Goal: Information Seeking & Learning: Find specific page/section

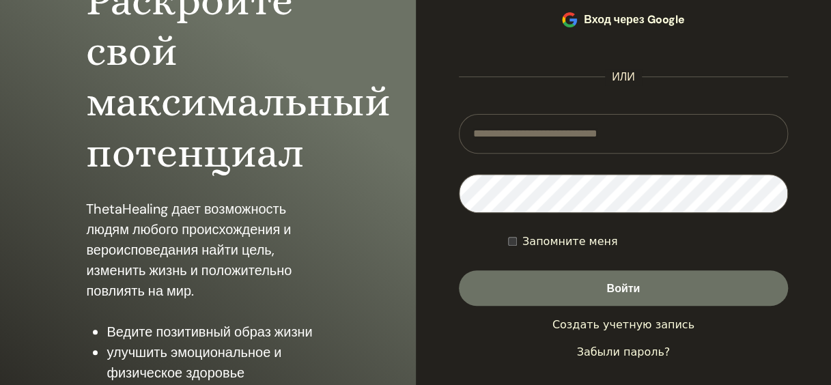
scroll to position [182, 0]
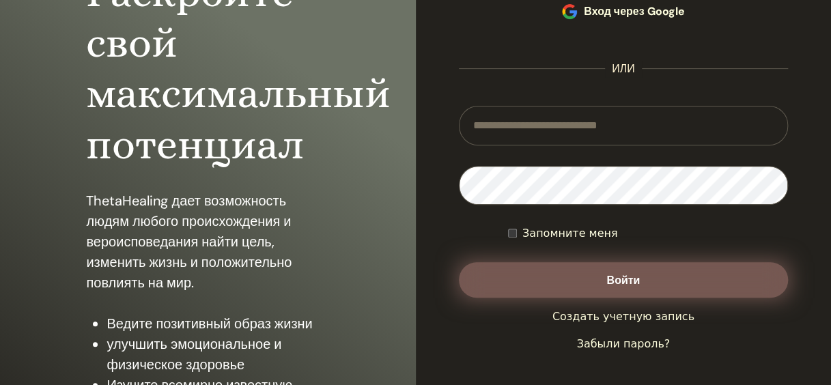
type input "**********"
click at [646, 278] on button "Войти" at bounding box center [624, 279] width 330 height 35
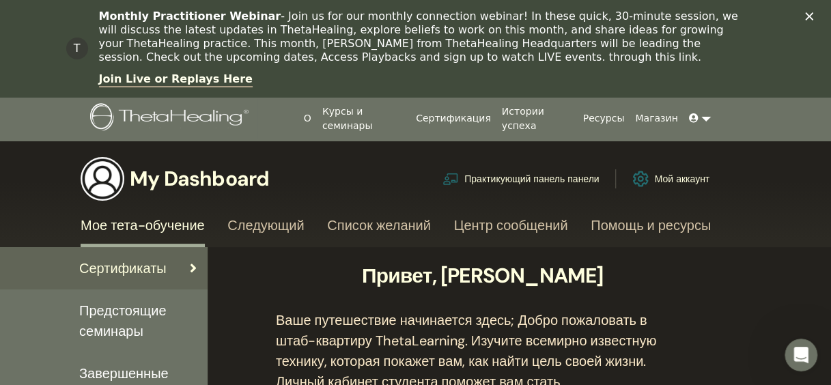
click at [173, 172] on h3 "My Dashboard" at bounding box center [199, 179] width 139 height 25
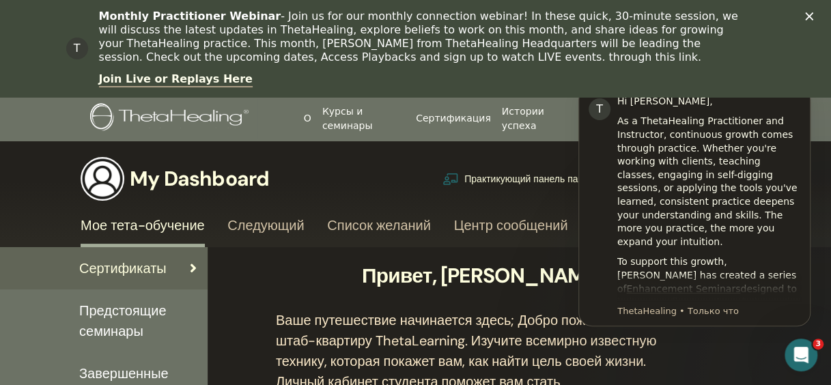
click at [173, 265] on div "Сертификаты" at bounding box center [104, 268] width 186 height 20
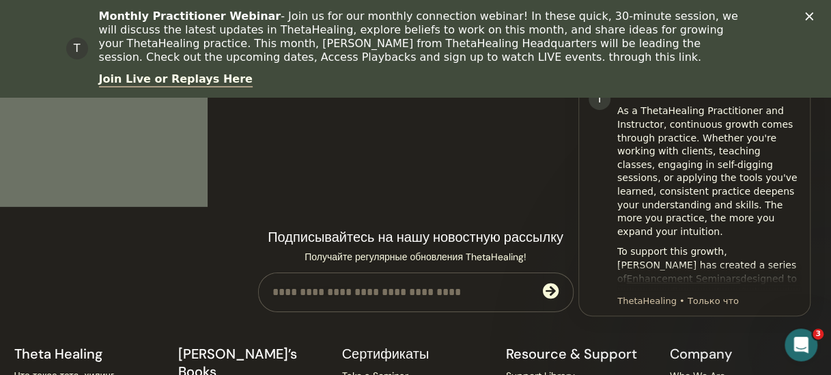
scroll to position [2036, 0]
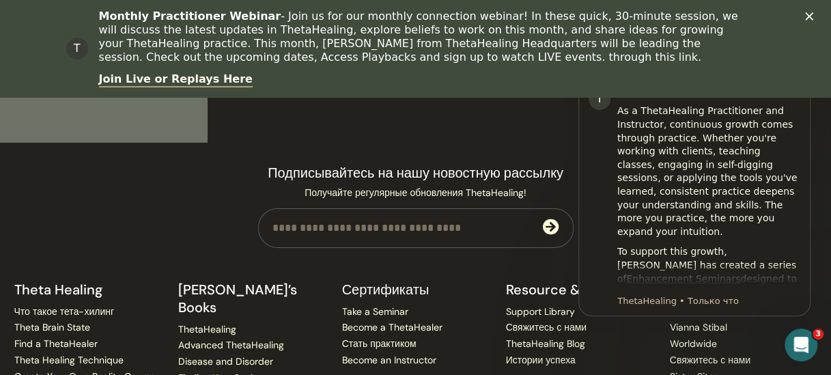
click at [813, 18] on polygon "Закрыть" at bounding box center [809, 16] width 8 height 8
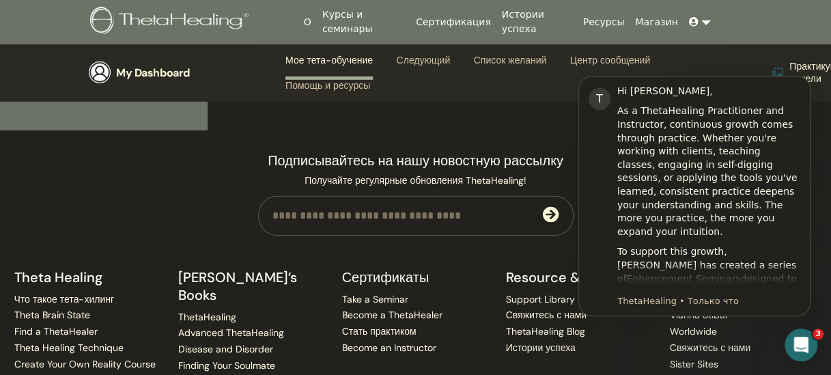
scroll to position [1953, 0]
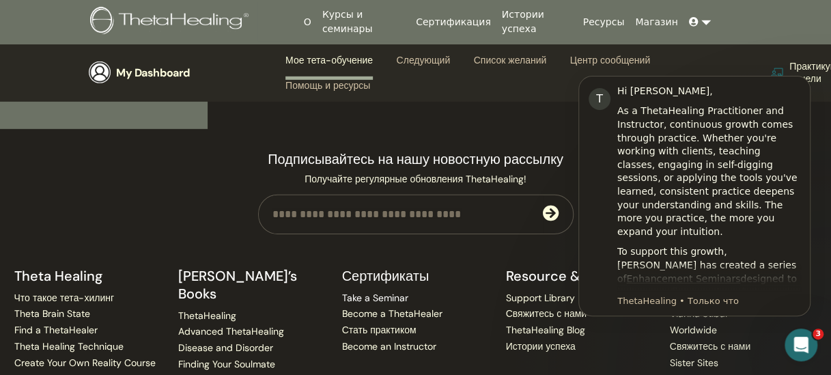
click at [381, 296] on link "Take a Seminar" at bounding box center [375, 297] width 66 height 12
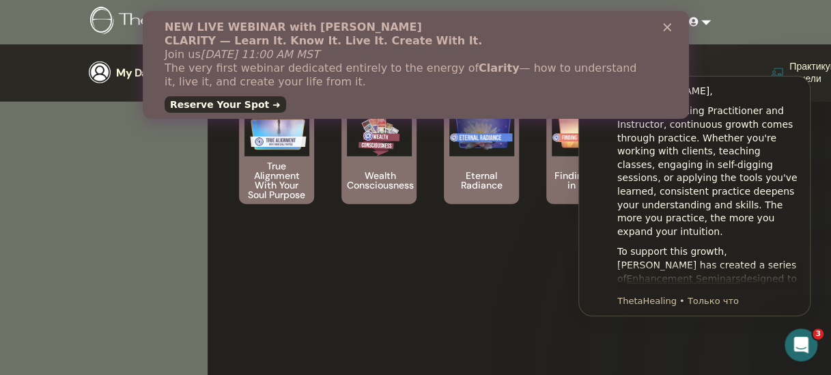
scroll to position [1680, 0]
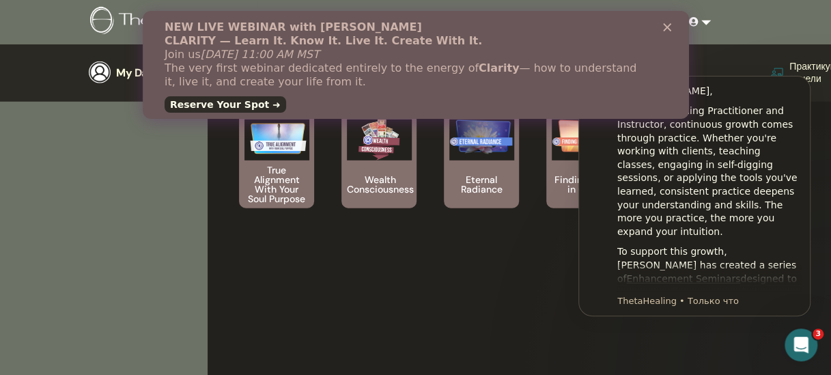
click at [666, 23] on icon "Закрыть" at bounding box center [666, 27] width 8 height 8
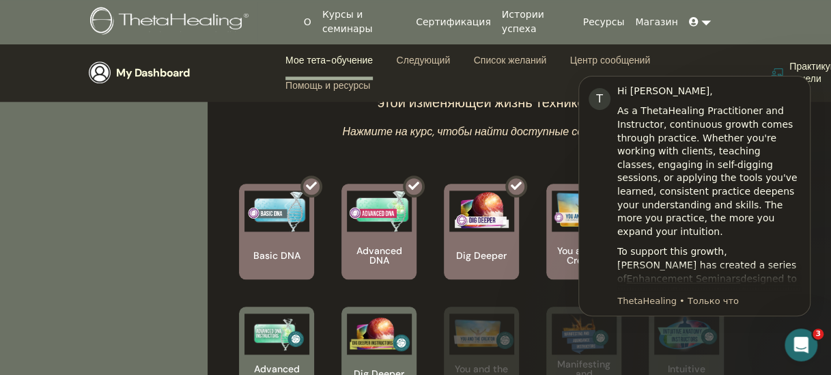
scroll to position [566, 0]
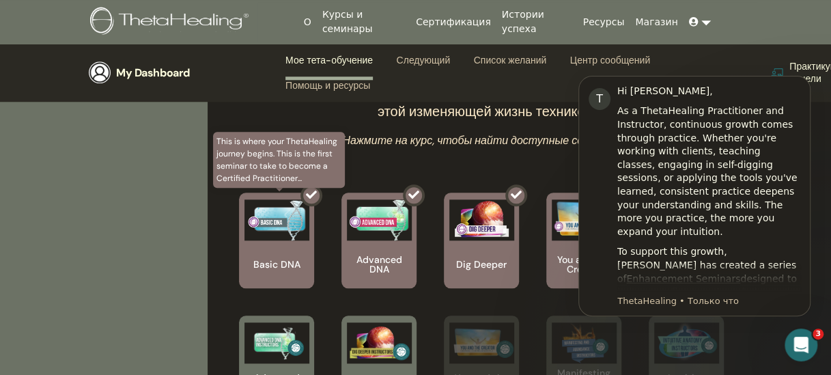
click at [280, 229] on div at bounding box center [284, 245] width 75 height 123
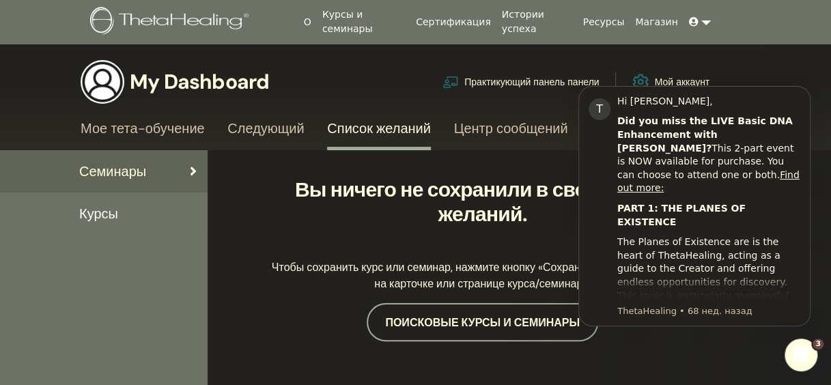
click at [186, 129] on link "Мое тета-обучение" at bounding box center [143, 133] width 124 height 27
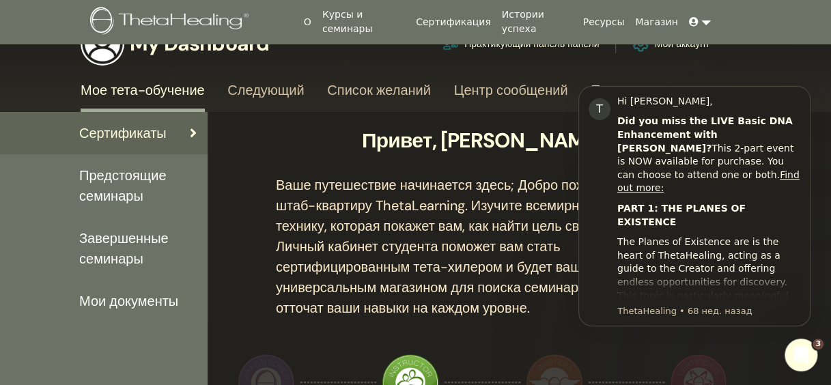
scroll to position [45, 0]
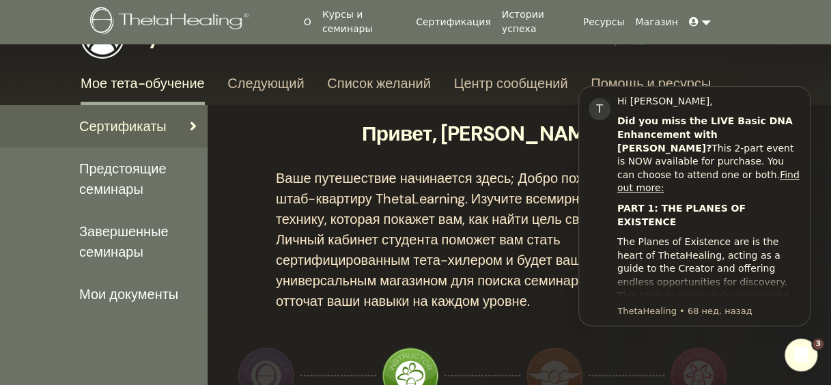
click at [190, 126] on icon at bounding box center [193, 126] width 7 height 14
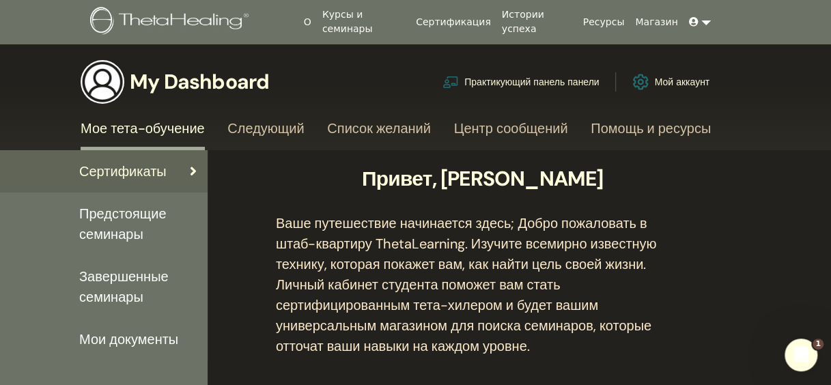
click at [138, 340] on span "Мои документы" at bounding box center [128, 339] width 99 height 20
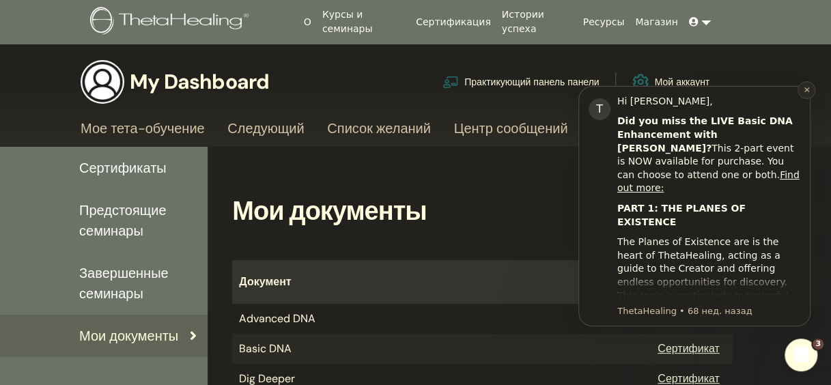
click at [805, 90] on icon "Dismiss notification" at bounding box center [807, 90] width 8 height 8
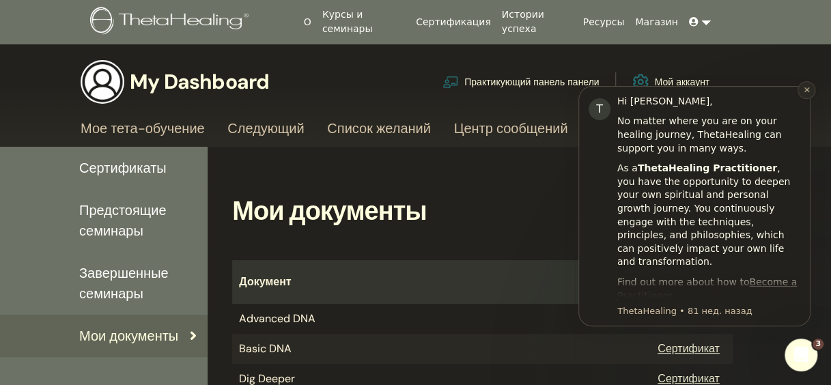
click at [803, 91] on icon "Dismiss notification" at bounding box center [807, 90] width 8 height 8
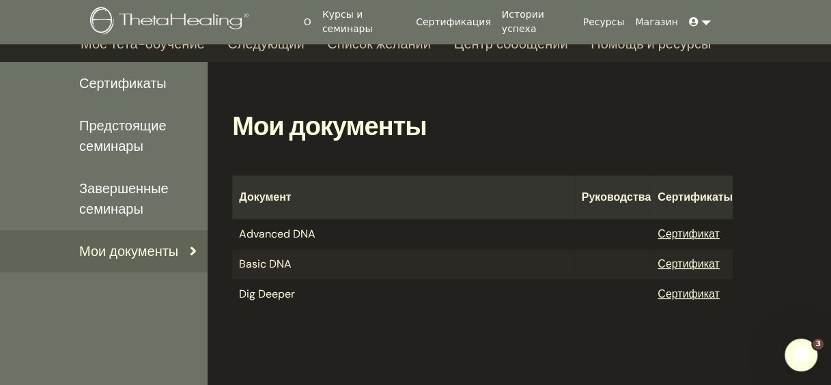
scroll to position [91, 0]
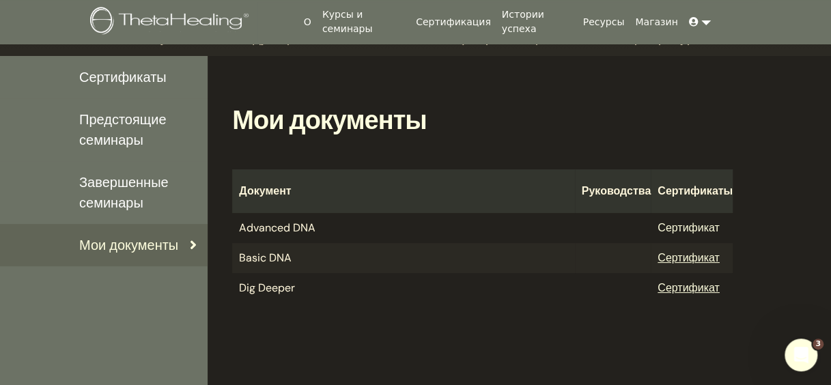
click at [697, 228] on link "Сертификат" at bounding box center [688, 227] width 62 height 14
click at [460, 134] on h2 "Мои документы" at bounding box center [482, 120] width 500 height 31
click at [689, 258] on link "Сертификат" at bounding box center [688, 257] width 62 height 14
click at [441, 304] on div "Мои документы Документ Руководства Сертификаты Advanced DNA Сертификат Basic DN…" at bounding box center [482, 187] width 533 height 263
click at [669, 291] on link "Сертификат" at bounding box center [688, 287] width 62 height 14
